Goal: Find specific page/section: Find specific page/section

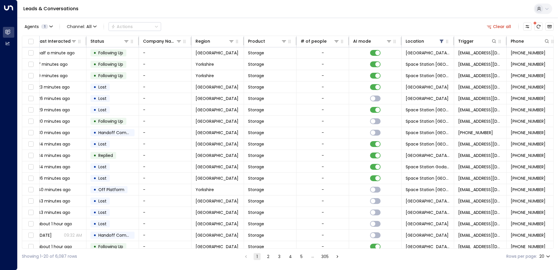
scroll to position [0, 119]
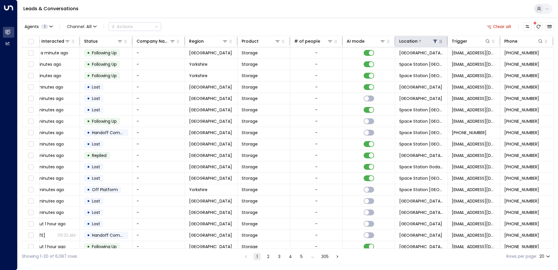
click at [433, 41] on icon at bounding box center [435, 42] width 4 height 4
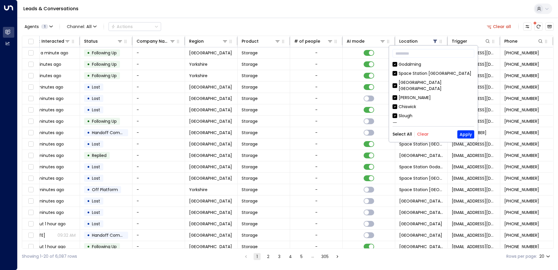
click at [419, 135] on button "Clear" at bounding box center [423, 134] width 12 height 5
click at [463, 134] on button "Apply" at bounding box center [465, 134] width 17 height 8
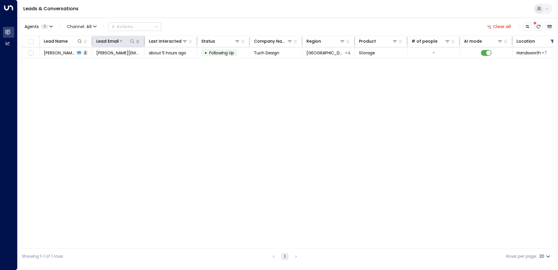
click at [131, 41] on icon at bounding box center [132, 41] width 5 height 5
click at [130, 41] on icon at bounding box center [132, 41] width 5 height 5
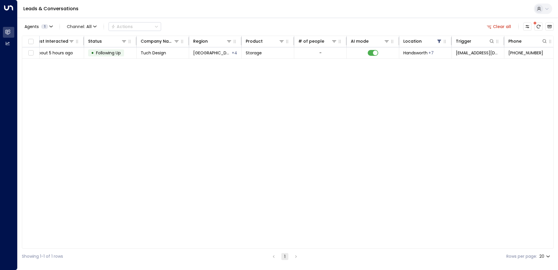
scroll to position [0, 117]
click at [436, 42] on icon at bounding box center [435, 41] width 5 height 5
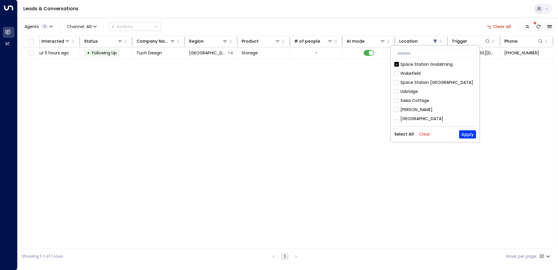
click at [423, 134] on button "Clear" at bounding box center [425, 134] width 12 height 5
click at [466, 134] on button "Apply" at bounding box center [467, 134] width 17 height 8
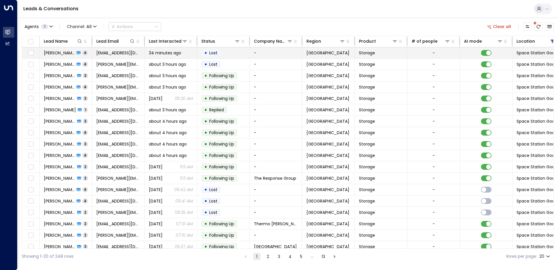
click at [160, 54] on span "34 minutes ago" at bounding box center [165, 53] width 32 height 6
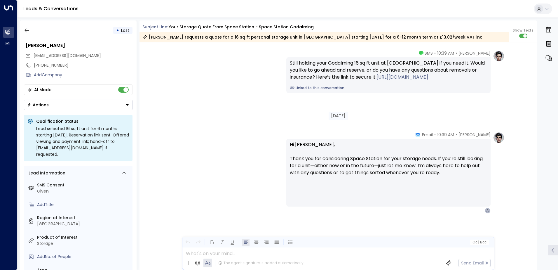
scroll to position [801, 0]
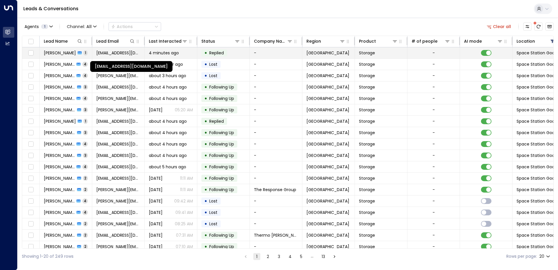
click at [101, 53] on span "[EMAIL_ADDRESS][DOMAIN_NAME]" at bounding box center [118, 53] width 44 height 6
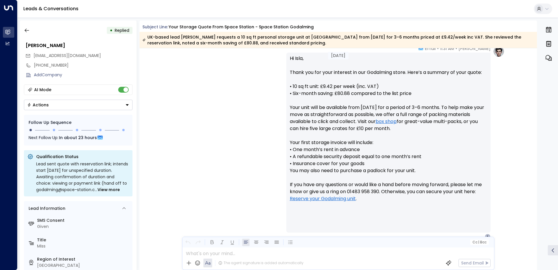
scroll to position [206, 0]
